Goal: Contribute content

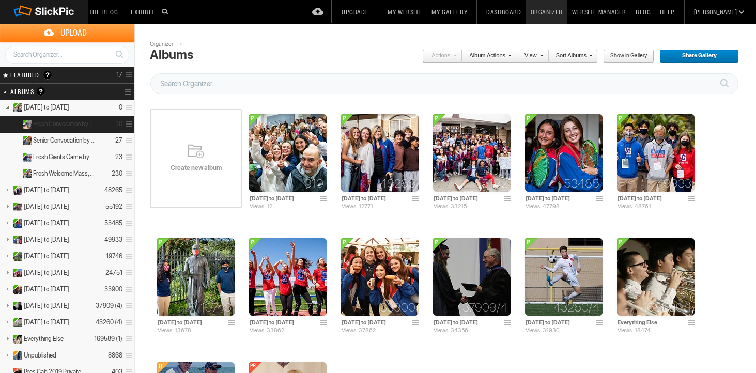
click at [66, 127] on span "Frosh Convocation by [PERSON_NAME]" at bounding box center [65, 124] width 64 height 8
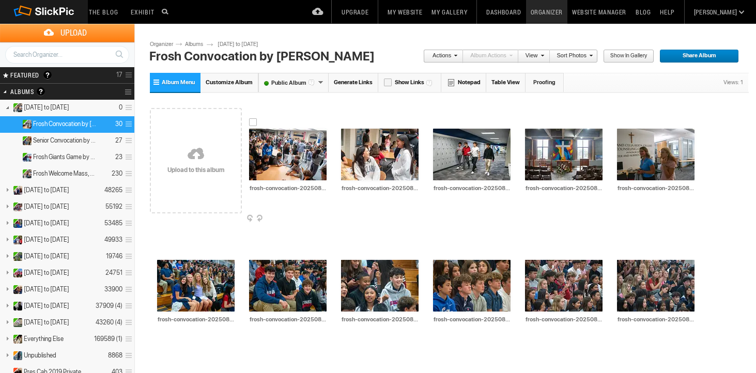
click at [326, 219] on span at bounding box center [326, 219] width 10 height 8
